Goal: Find specific page/section: Find specific page/section

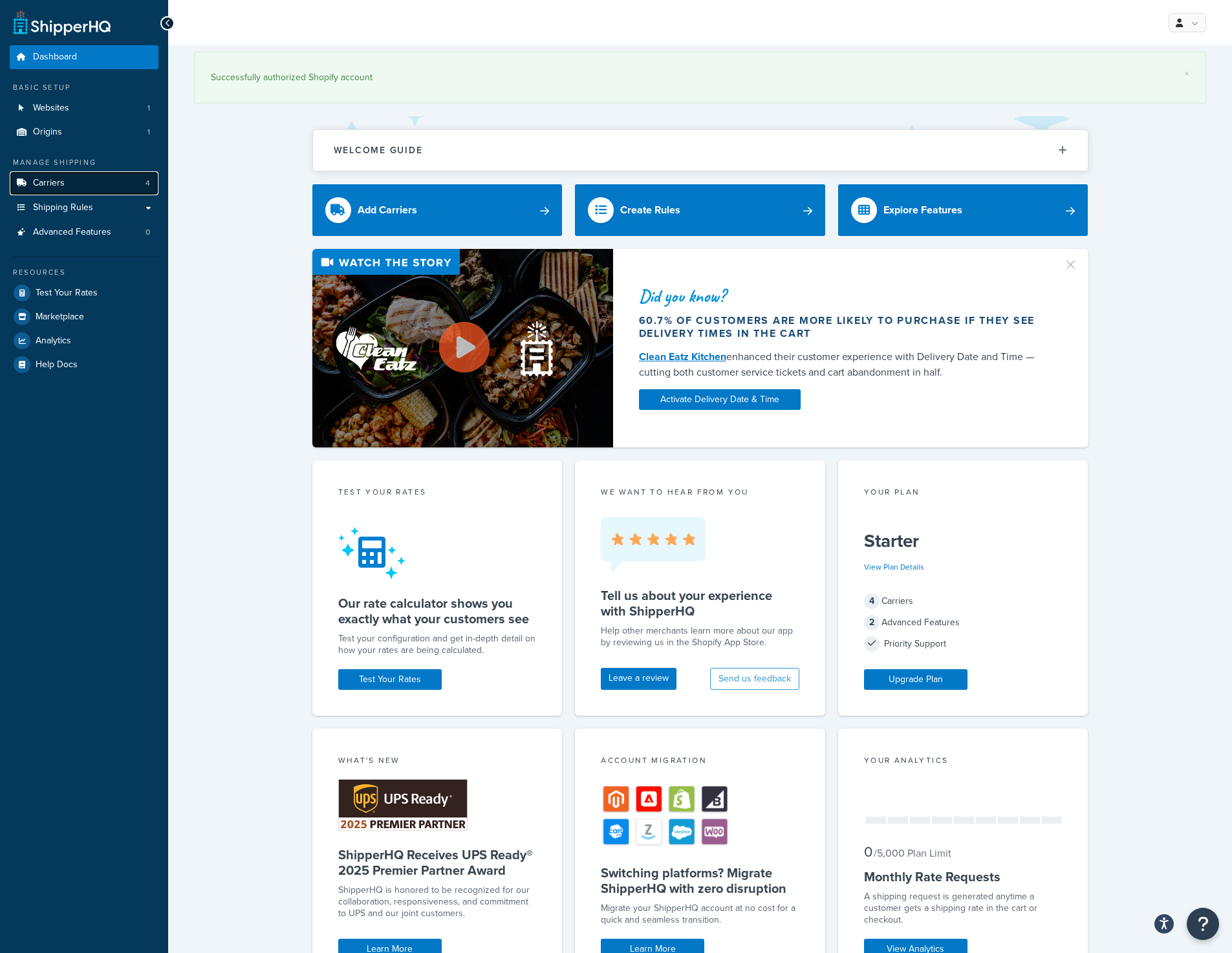
click at [61, 183] on span "Carriers" at bounding box center [49, 183] width 32 height 11
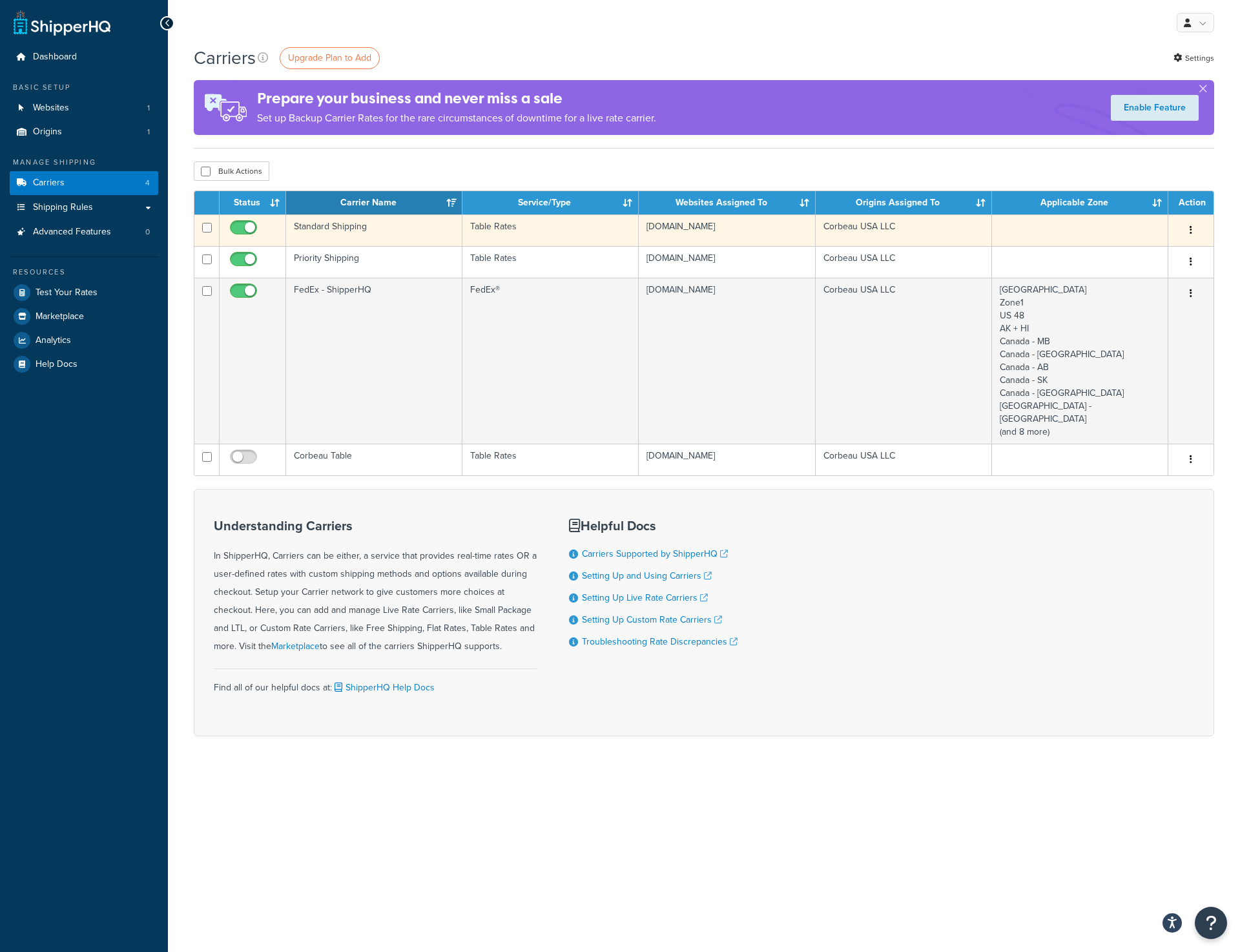
click at [498, 243] on td "Table Rates" at bounding box center [550, 230] width 176 height 32
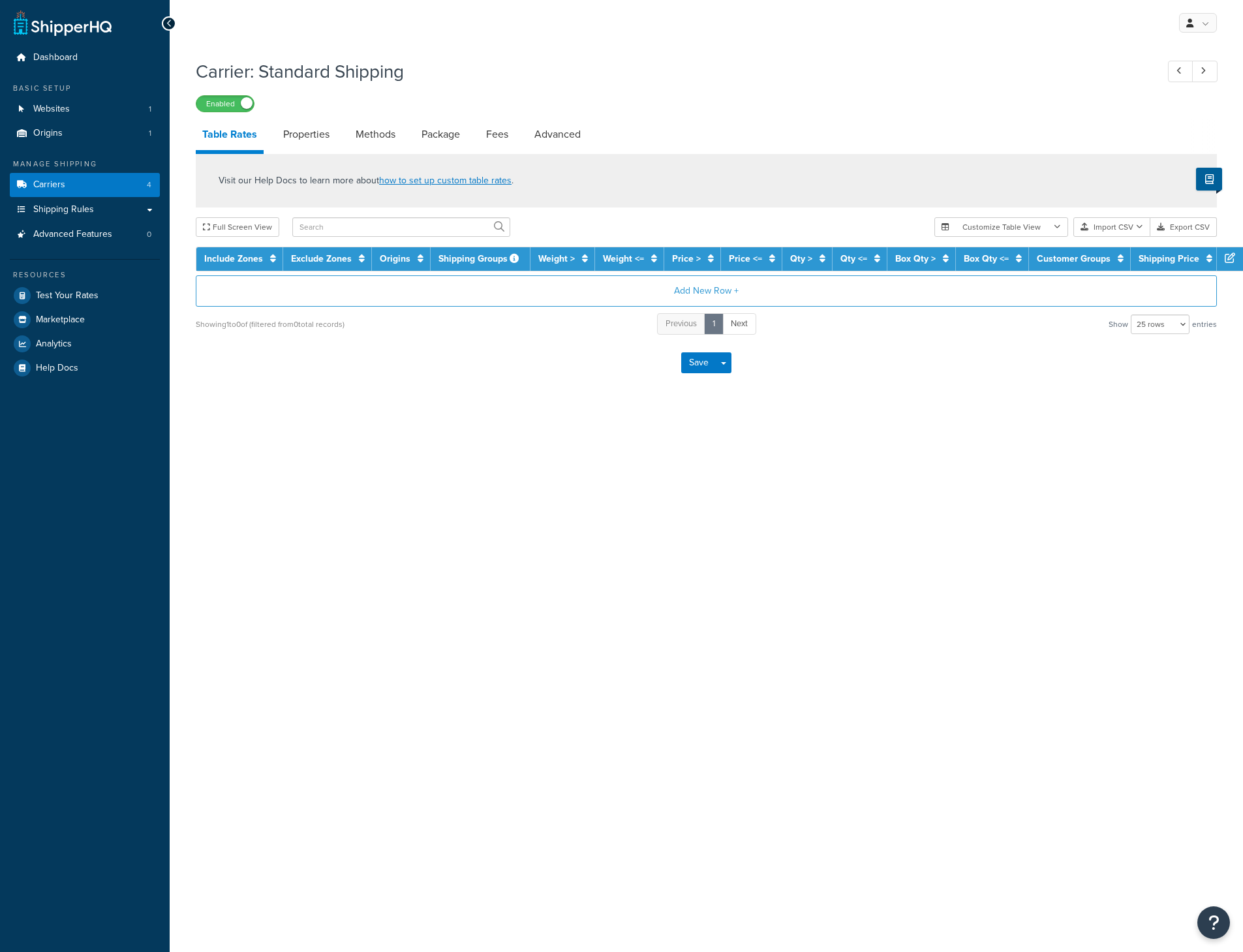
select select "25"
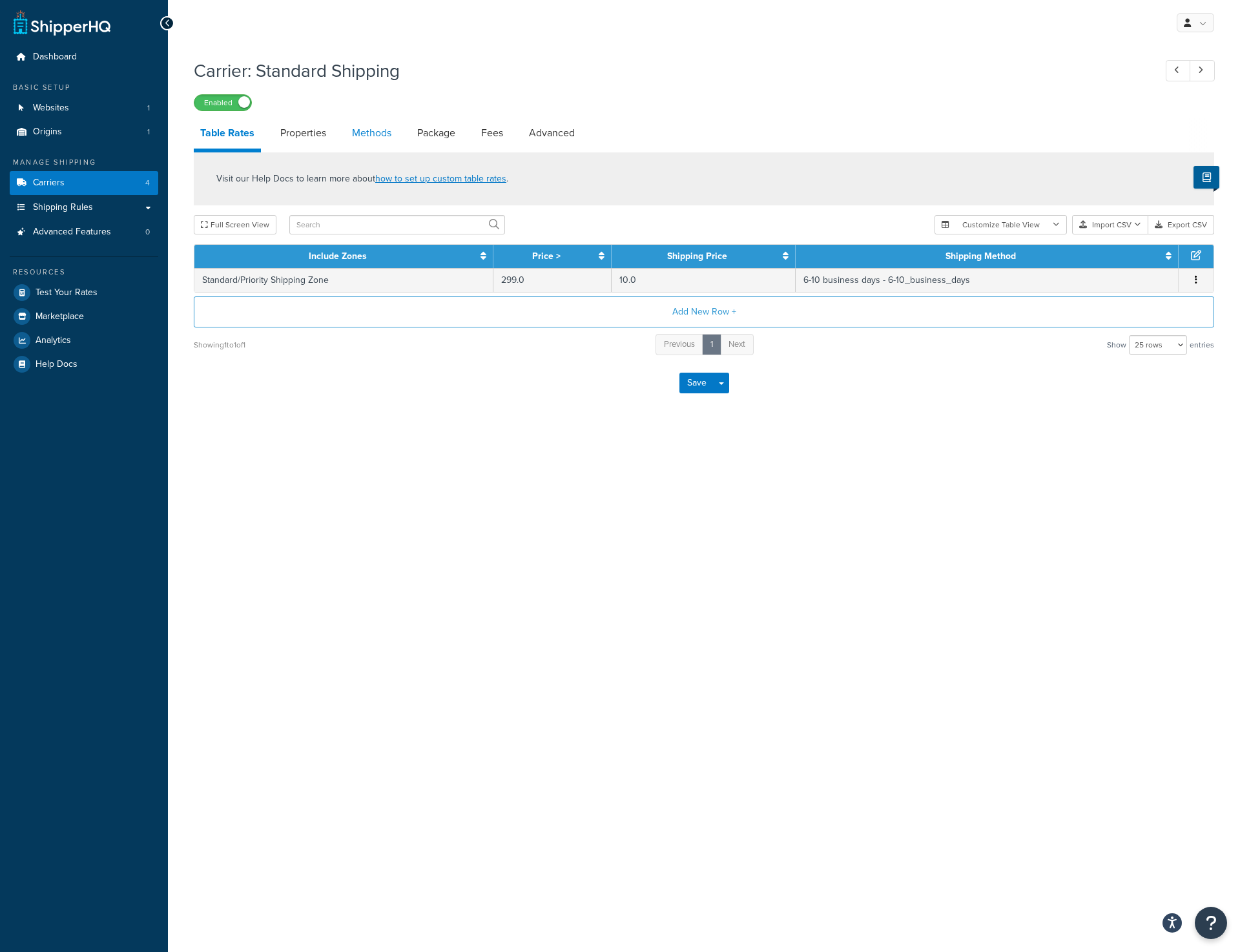
click at [382, 136] on link "Methods" at bounding box center [372, 133] width 52 height 31
select select "25"
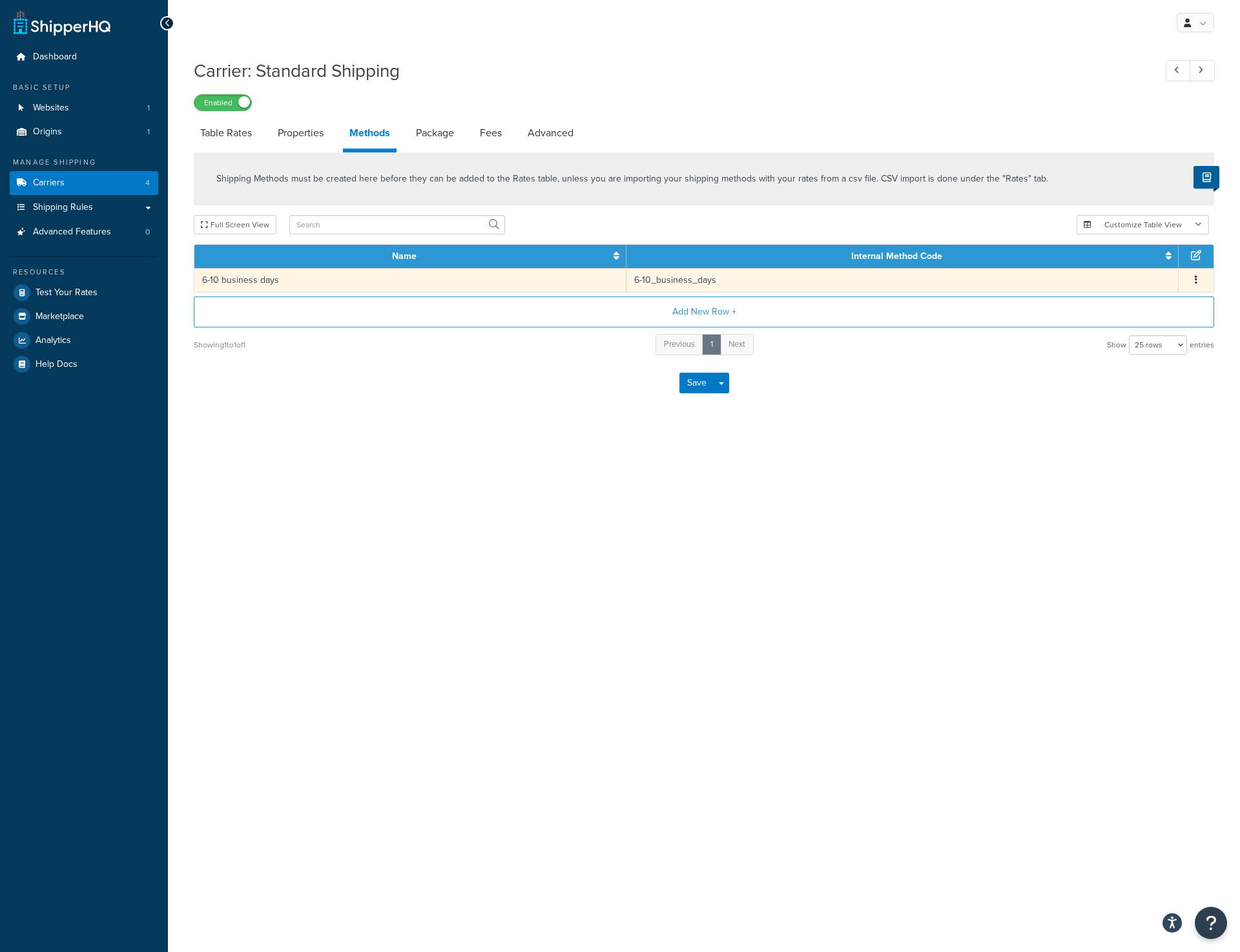
click at [502, 283] on td "6-10 business days" at bounding box center [410, 280] width 432 height 24
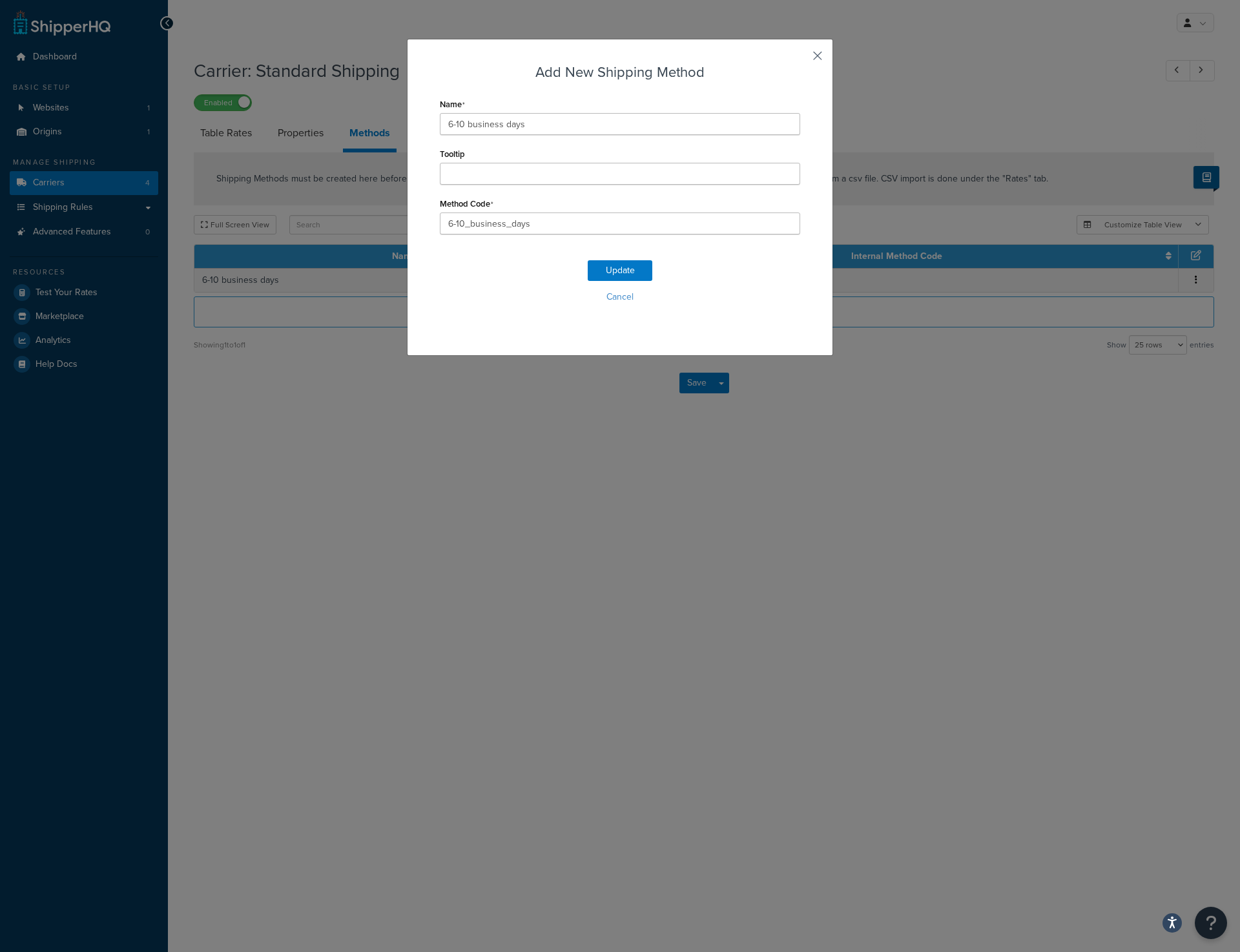
click at [800, 59] on button "button" at bounding box center [799, 60] width 3 height 3
